Goal: Navigation & Orientation: Find specific page/section

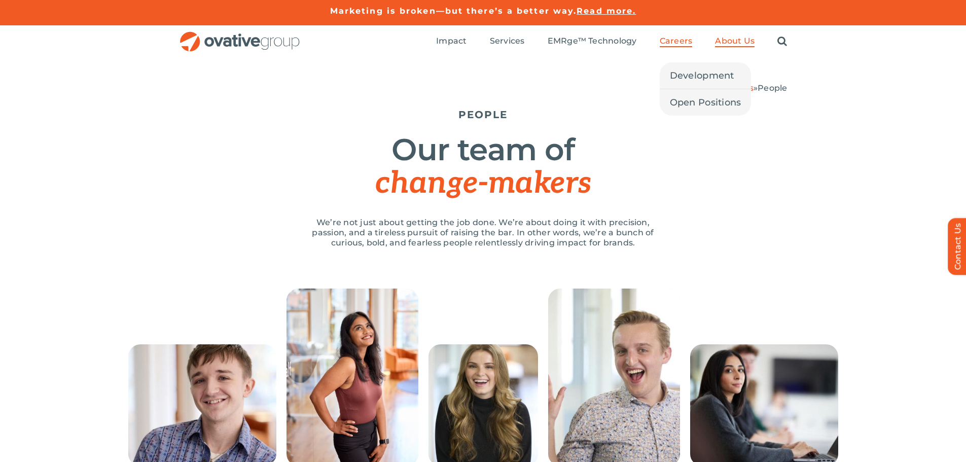
click at [673, 41] on span "Careers" at bounding box center [675, 41] width 33 height 10
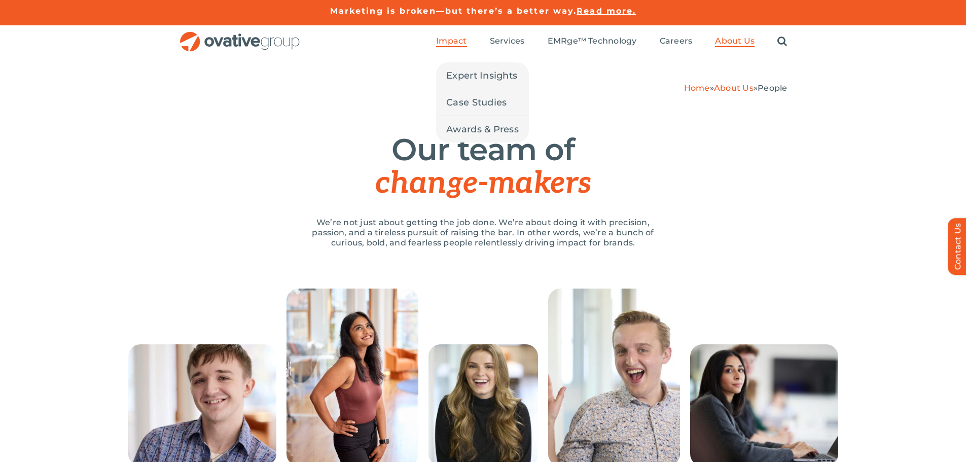
click at [448, 47] on li "Impact Expert Insights Case Studies Awards & Press" at bounding box center [451, 41] width 30 height 11
click at [449, 46] on span "Impact" at bounding box center [451, 41] width 30 height 10
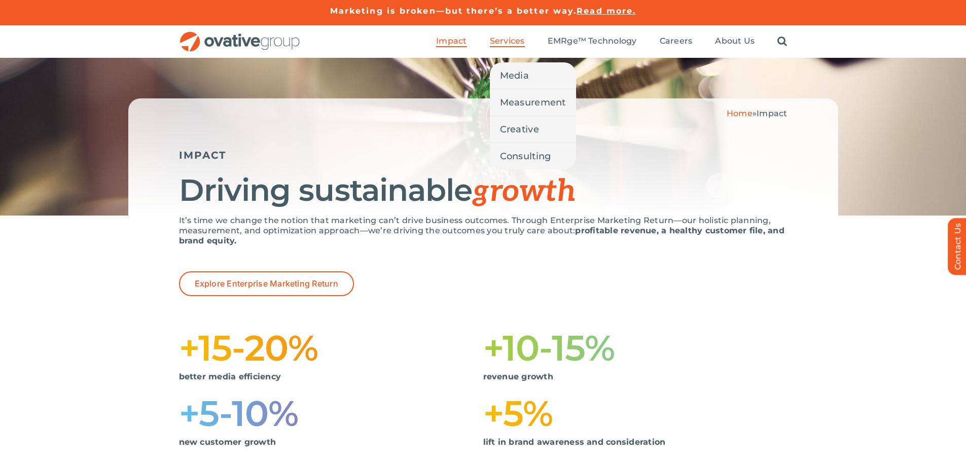
click at [511, 43] on span "Services" at bounding box center [507, 41] width 35 height 10
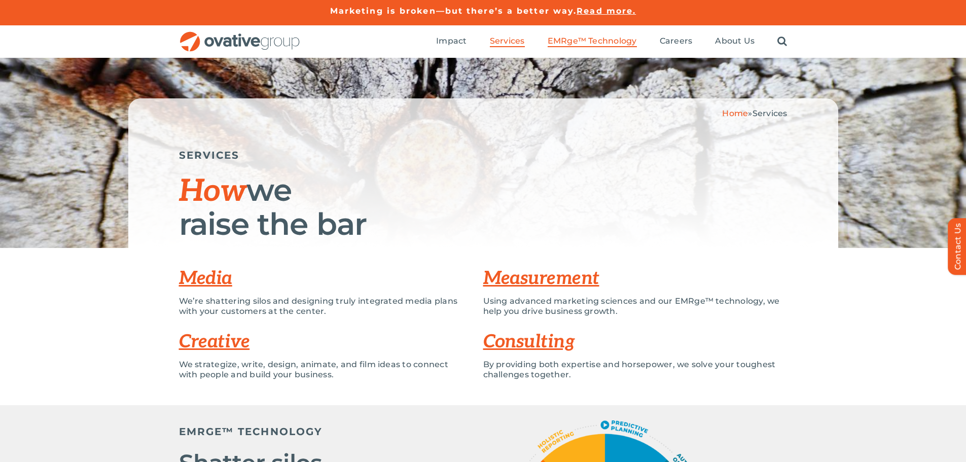
click at [556, 46] on link "EMRge™ Technology" at bounding box center [591, 41] width 89 height 11
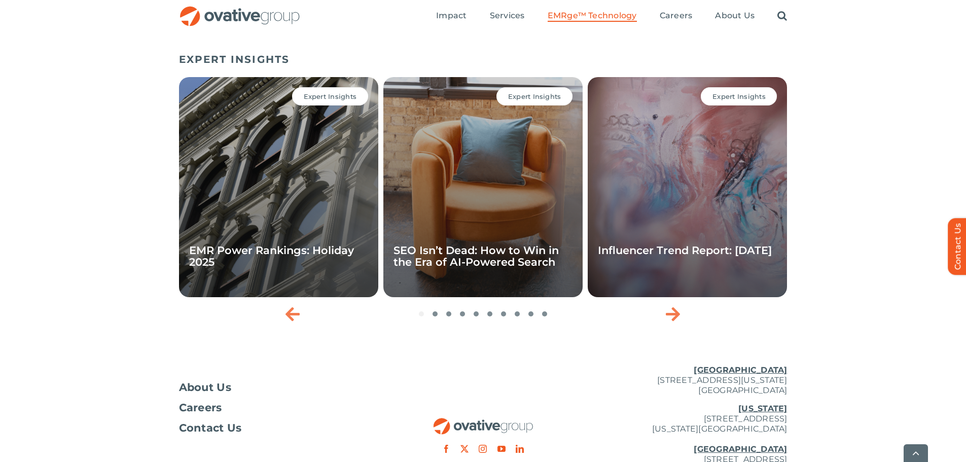
scroll to position [3401, 0]
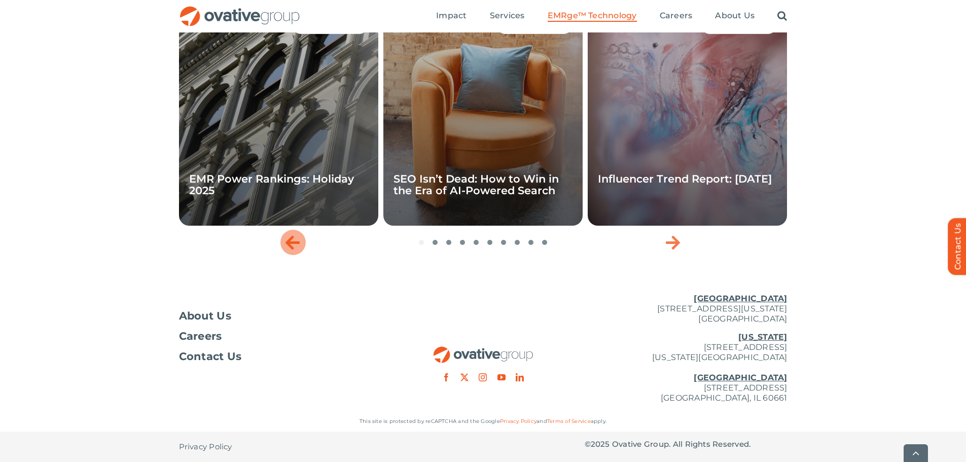
click at [292, 243] on icon "Previous slide" at bounding box center [292, 242] width 14 height 16
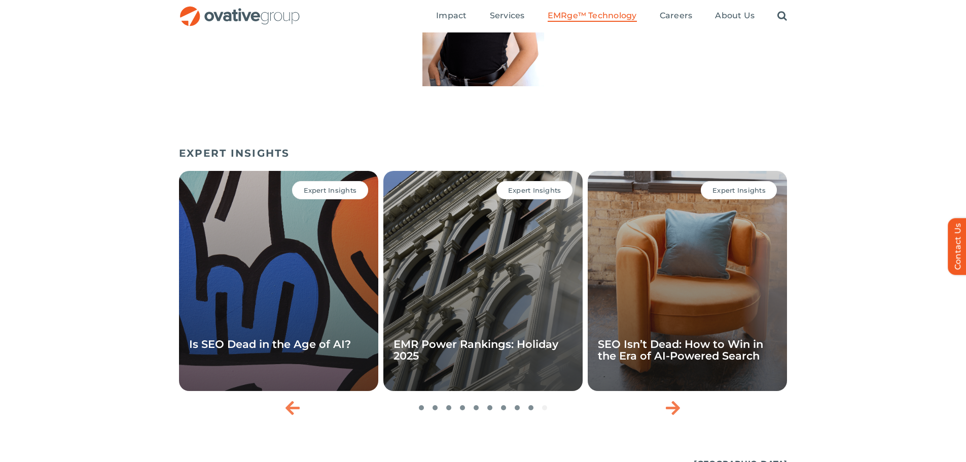
scroll to position [3198, 0]
